Goal: Transaction & Acquisition: Purchase product/service

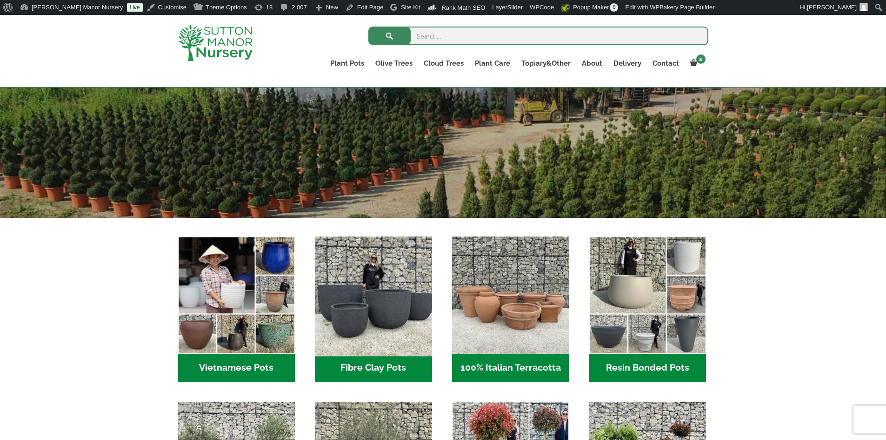
scroll to position [279, 0]
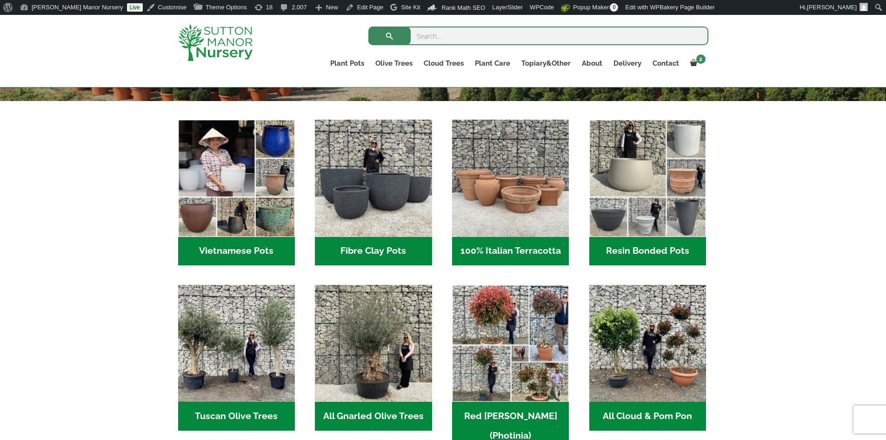
click at [659, 248] on h2 "Resin Bonded Pots (212)" at bounding box center [648, 251] width 117 height 29
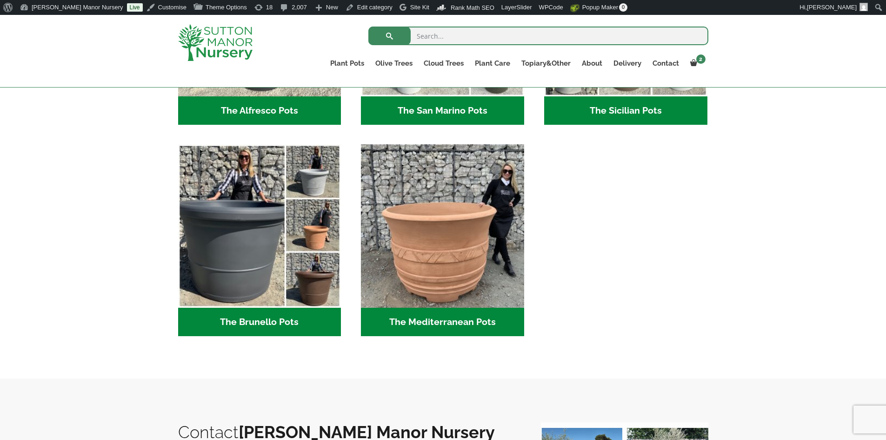
scroll to position [1303, 0]
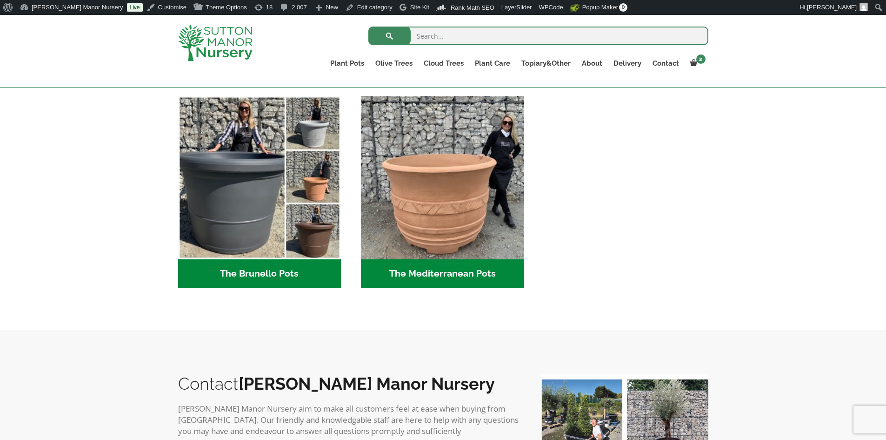
click at [327, 271] on h2 "The Brunello Pots (14)" at bounding box center [259, 273] width 163 height 29
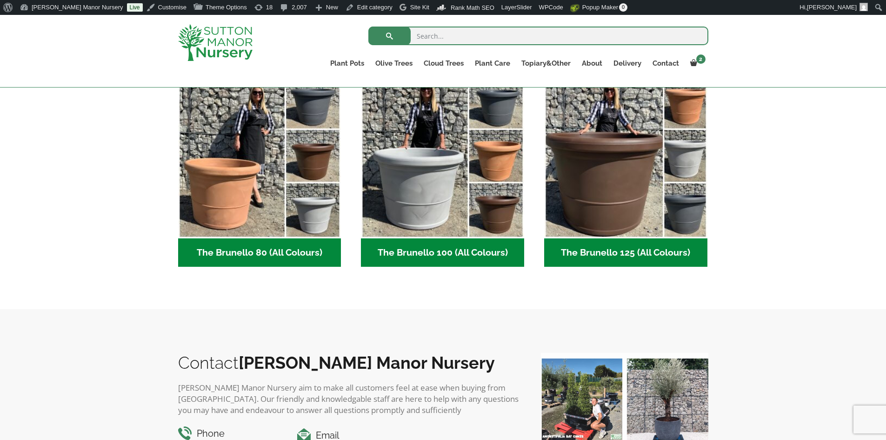
scroll to position [309, 0]
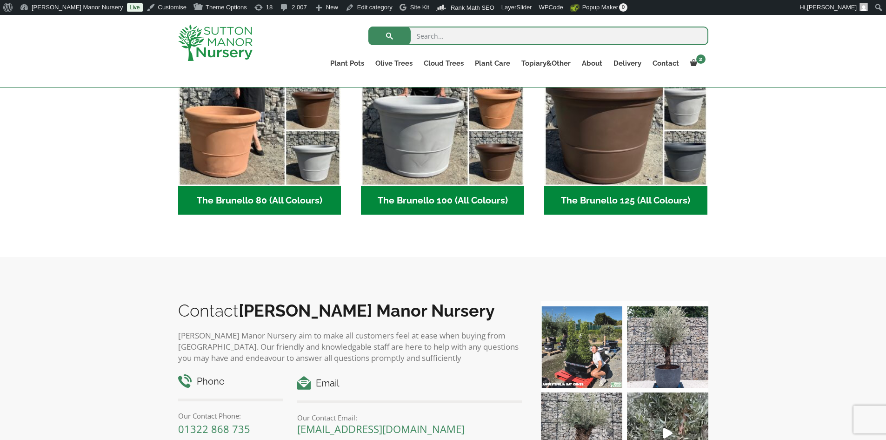
click at [607, 194] on h2 "The Brunello 125 (All Colours) (5)" at bounding box center [625, 200] width 163 height 29
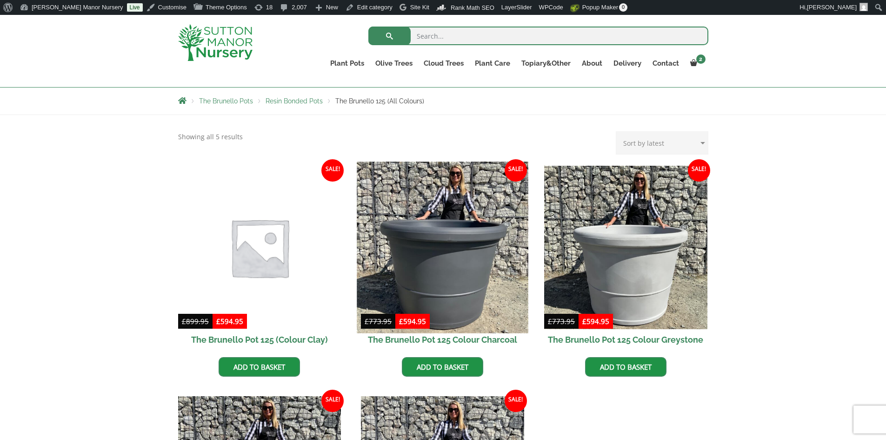
scroll to position [233, 0]
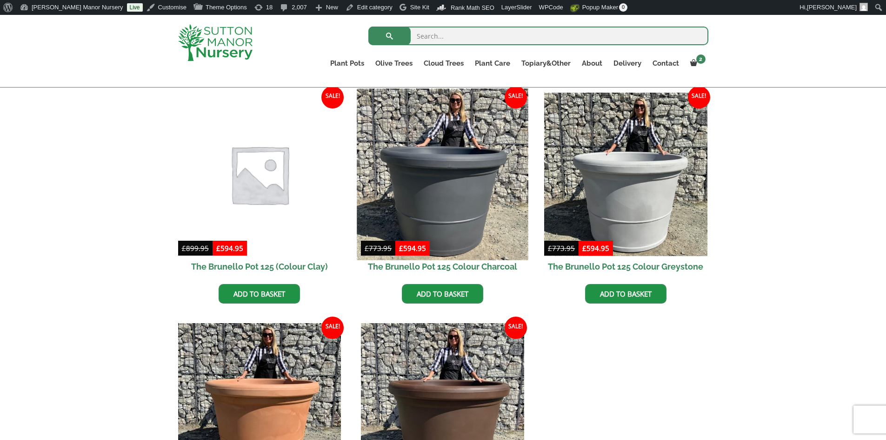
click at [422, 201] on img at bounding box center [442, 173] width 171 height 171
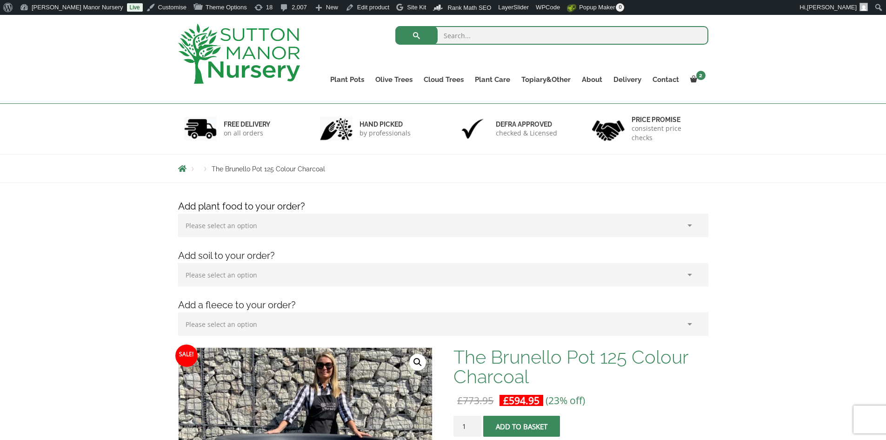
scroll to position [47, 0]
